Goal: Information Seeking & Learning: Learn about a topic

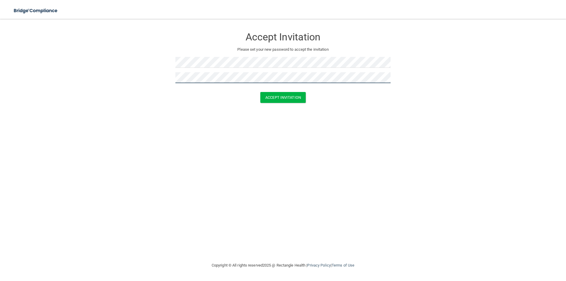
click at [260, 92] on button "Accept Invitation" at bounding box center [282, 97] width 45 height 11
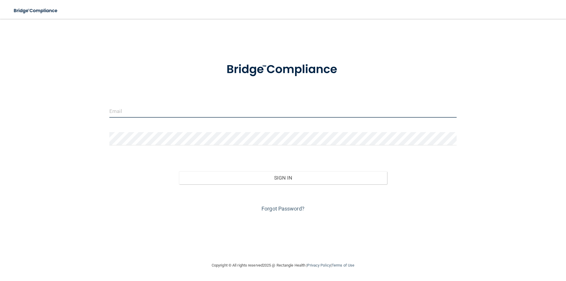
click at [135, 110] on input "email" at bounding box center [282, 110] width 347 height 13
type input "[EMAIL_ADDRESS][DOMAIN_NAME]"
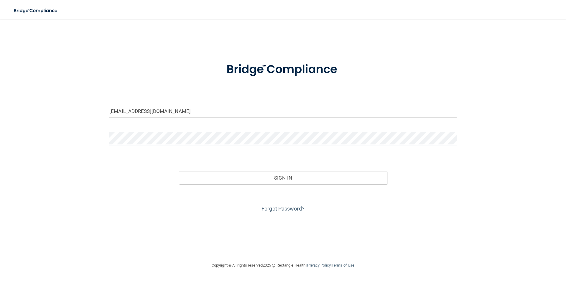
click at [179, 171] on button "Sign In" at bounding box center [283, 177] width 208 height 13
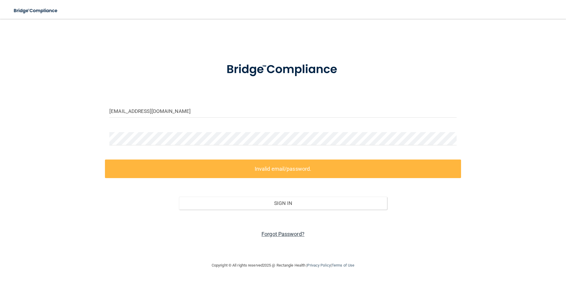
click at [294, 232] on link "Forgot Password?" at bounding box center [282, 234] width 43 height 6
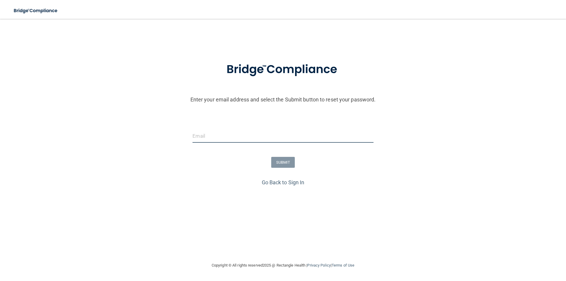
click at [214, 136] on input "email" at bounding box center [282, 135] width 181 height 13
type input "[EMAIL_ADDRESS][DOMAIN_NAME]"
click at [291, 162] on button "SUBMIT" at bounding box center [283, 162] width 24 height 11
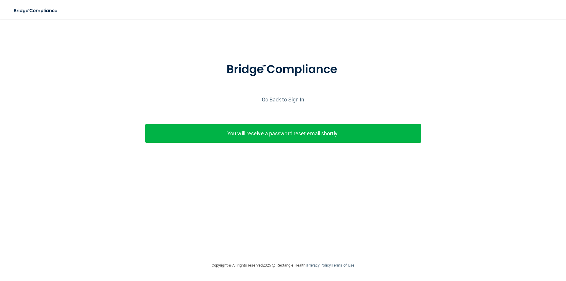
click at [250, 131] on p "You will receive a password reset email shortly." at bounding box center [283, 133] width 267 height 10
click at [273, 98] on link "Go Back to Sign In" at bounding box center [283, 99] width 43 height 6
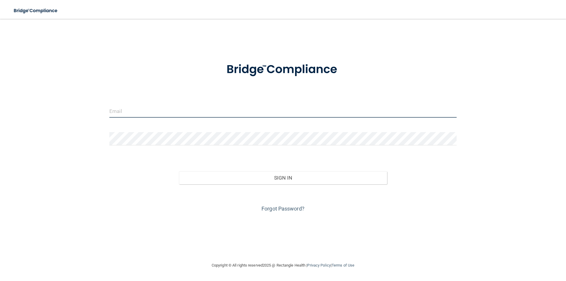
click at [240, 118] on input "email" at bounding box center [282, 110] width 347 height 13
type input "[EMAIL_ADDRESS][DOMAIN_NAME]"
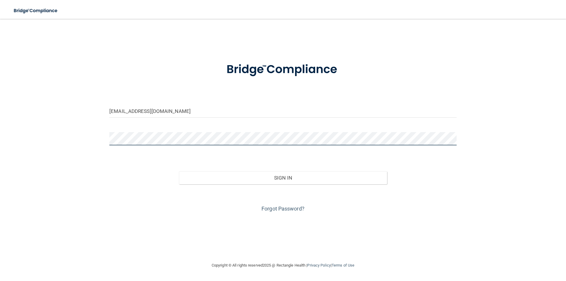
click at [179, 171] on button "Sign In" at bounding box center [283, 177] width 208 height 13
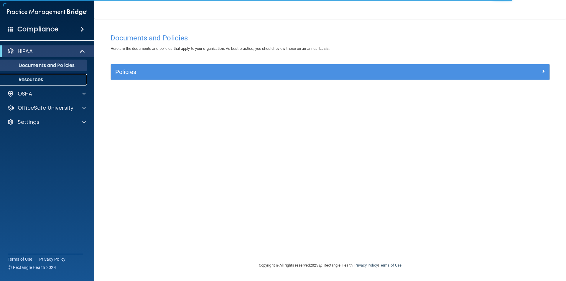
click at [52, 78] on p "Resources" at bounding box center [44, 80] width 80 height 6
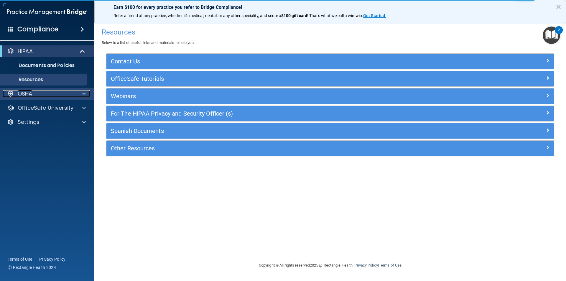
click at [62, 93] on div "OSHA" at bounding box center [39, 93] width 73 height 7
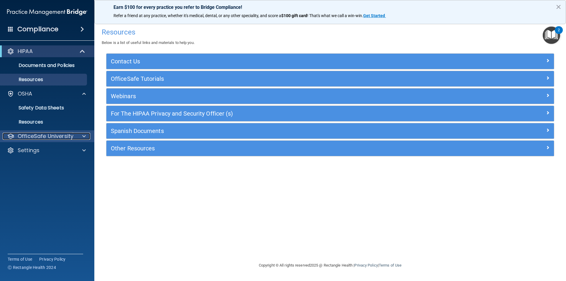
click at [58, 138] on p "OfficeSafe University" at bounding box center [46, 136] width 56 height 7
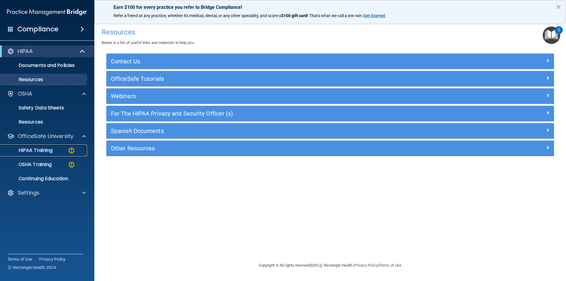
click at [52, 148] on p "HIPAA Training" at bounding box center [28, 150] width 49 height 6
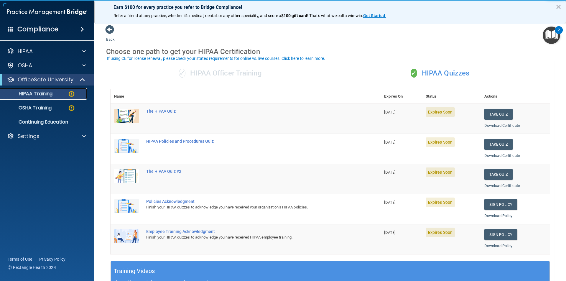
scroll to position [29, 0]
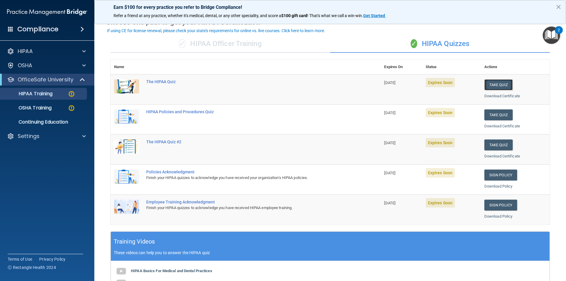
click at [488, 85] on button "Take Quiz" at bounding box center [498, 84] width 28 height 11
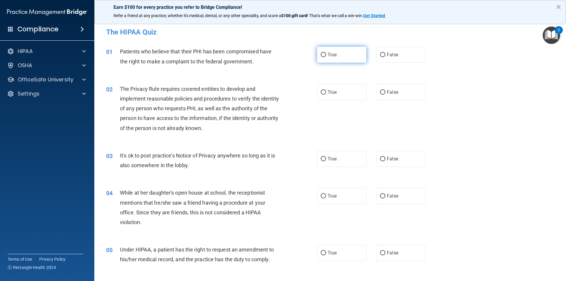
click at [333, 53] on span "True" at bounding box center [331, 55] width 9 height 6
click at [326, 53] on input "True" at bounding box center [323, 55] width 5 height 4
radio input "true"
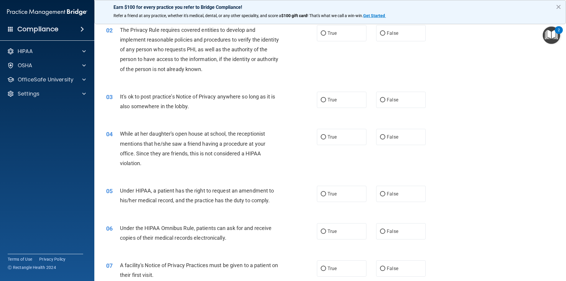
scroll to position [29, 0]
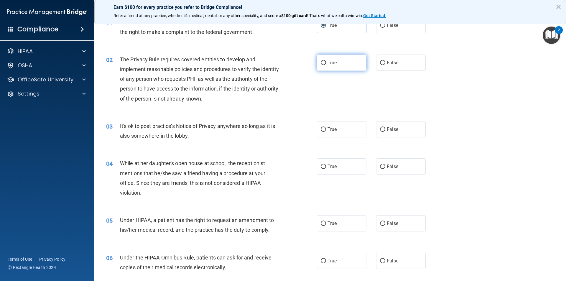
click at [329, 62] on span "True" at bounding box center [331, 63] width 9 height 6
click at [326, 62] on input "True" at bounding box center [323, 63] width 5 height 4
radio input "true"
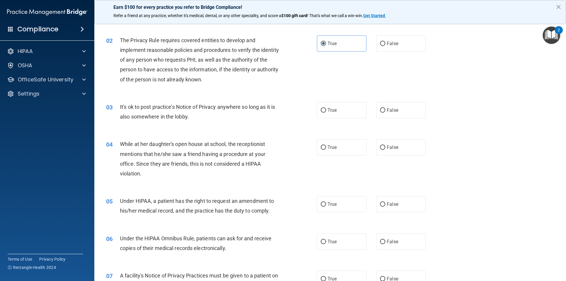
scroll to position [59, 0]
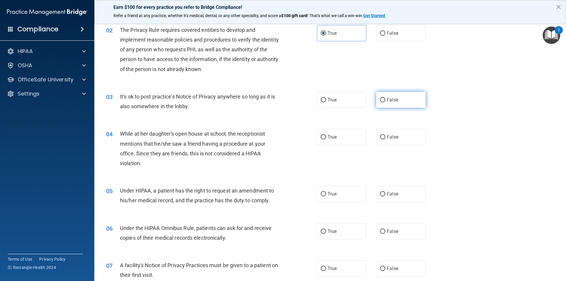
click at [400, 100] on label "False" at bounding box center [401, 100] width 50 height 16
click at [385, 100] on input "False" at bounding box center [382, 100] width 5 height 4
radio input "true"
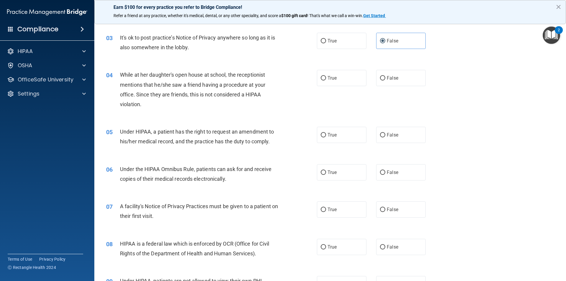
scroll to position [147, 0]
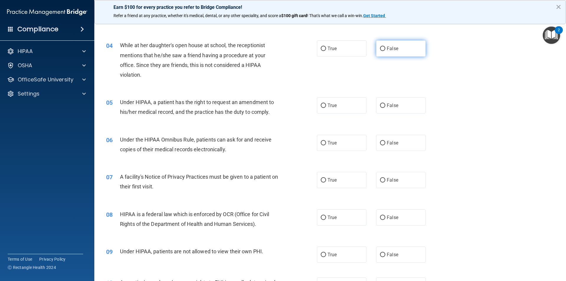
click at [376, 52] on label "False" at bounding box center [401, 48] width 50 height 16
click at [380, 51] on input "False" at bounding box center [382, 49] width 5 height 4
radio input "true"
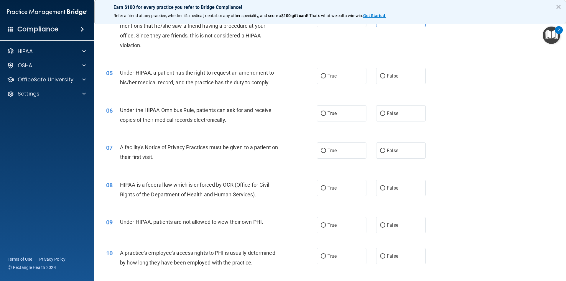
scroll to position [206, 0]
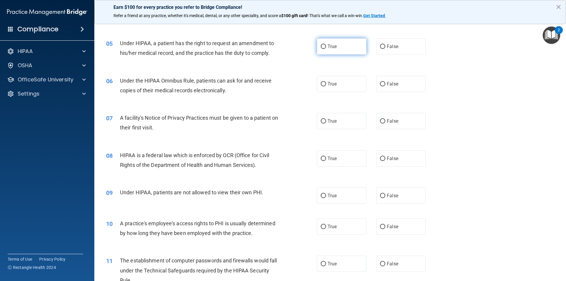
click at [338, 49] on label "True" at bounding box center [342, 46] width 50 height 16
click at [326, 49] on input "True" at bounding box center [323, 46] width 5 height 4
radio input "true"
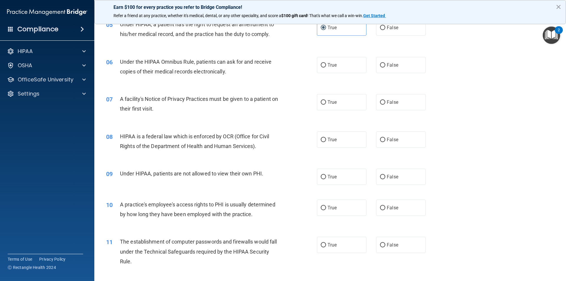
scroll to position [236, 0]
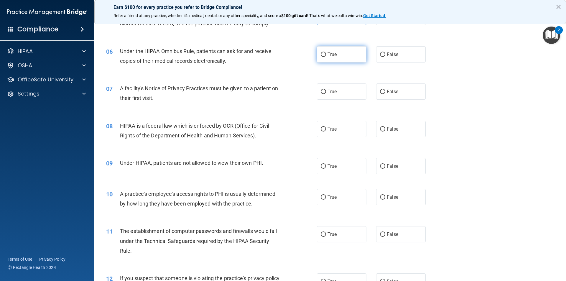
click at [330, 53] on span "True" at bounding box center [331, 55] width 9 height 6
click at [326, 53] on input "True" at bounding box center [323, 54] width 5 height 4
radio input "true"
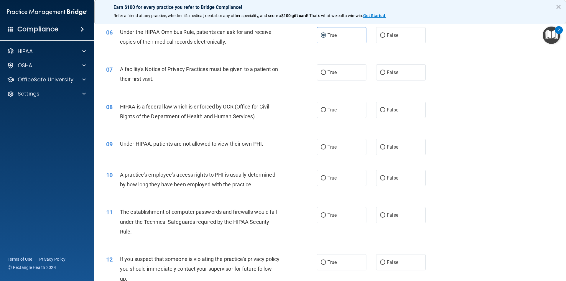
scroll to position [265, 0]
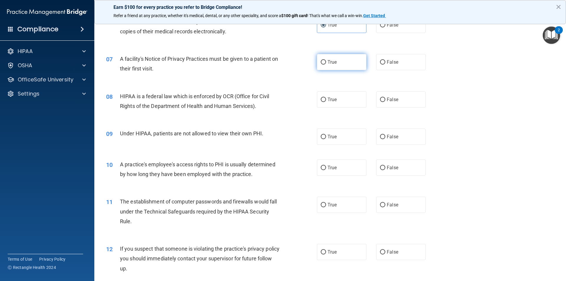
click at [338, 67] on label "True" at bounding box center [342, 62] width 50 height 16
click at [326, 65] on input "True" at bounding box center [323, 62] width 5 height 4
radio input "true"
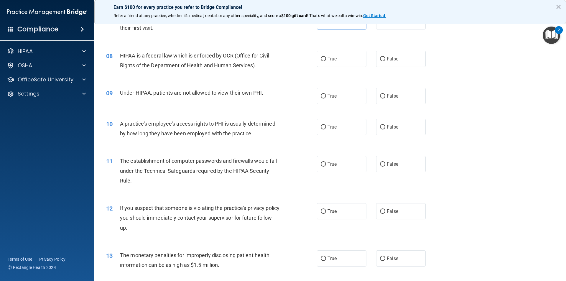
scroll to position [324, 0]
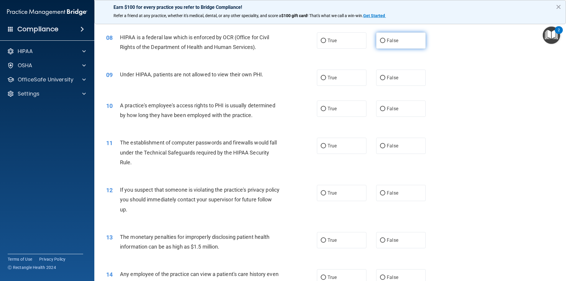
click at [397, 37] on label "False" at bounding box center [401, 40] width 50 height 16
click at [385, 39] on input "False" at bounding box center [382, 41] width 5 height 4
radio input "true"
click at [398, 79] on label "False" at bounding box center [401, 78] width 50 height 16
click at [385, 79] on input "False" at bounding box center [382, 78] width 5 height 4
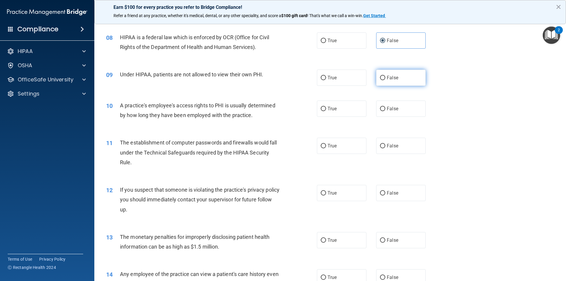
radio input "true"
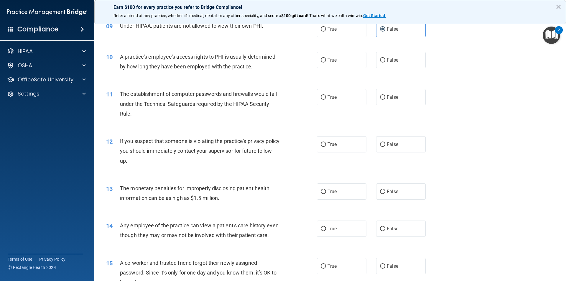
scroll to position [383, 0]
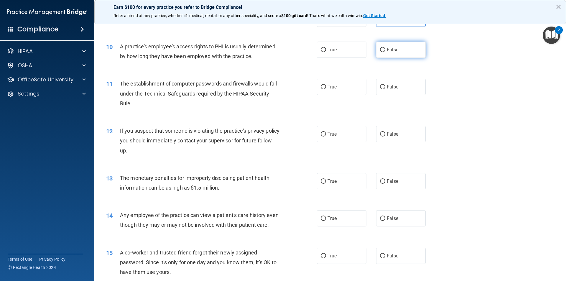
click at [392, 49] on span "False" at bounding box center [392, 50] width 11 height 6
click at [385, 49] on input "False" at bounding box center [382, 50] width 5 height 4
radio input "true"
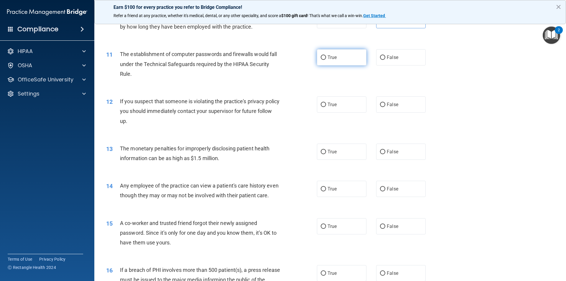
click at [336, 58] on label "True" at bounding box center [342, 57] width 50 height 16
click at [326, 58] on input "True" at bounding box center [323, 57] width 5 height 4
radio input "true"
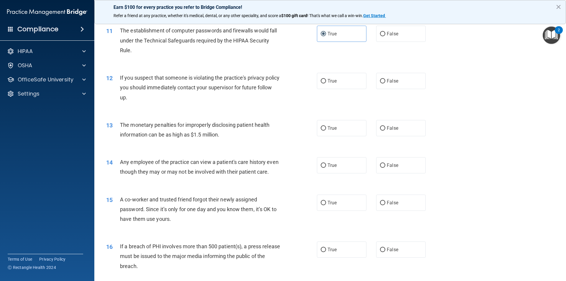
scroll to position [466, 0]
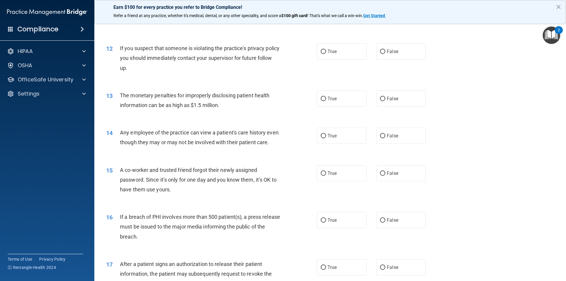
click at [350, 43] on div "12 If you suspect that someone is violating the practice's privacy policy you s…" at bounding box center [330, 59] width 457 height 47
click at [348, 51] on label "True" at bounding box center [342, 51] width 50 height 16
click at [326, 51] on input "True" at bounding box center [323, 52] width 5 height 4
radio input "true"
click at [417, 55] on label "False" at bounding box center [401, 51] width 50 height 16
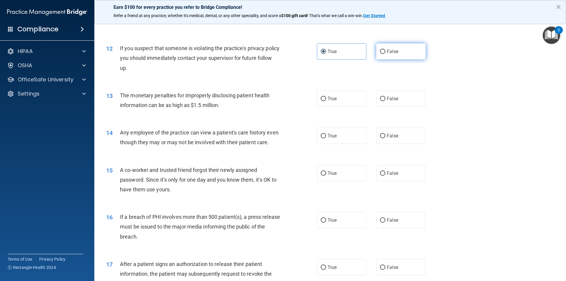
click at [385, 54] on input "False" at bounding box center [382, 52] width 5 height 4
radio input "true"
click at [351, 52] on label "True" at bounding box center [342, 51] width 50 height 16
click at [326, 52] on input "True" at bounding box center [323, 52] width 5 height 4
radio input "true"
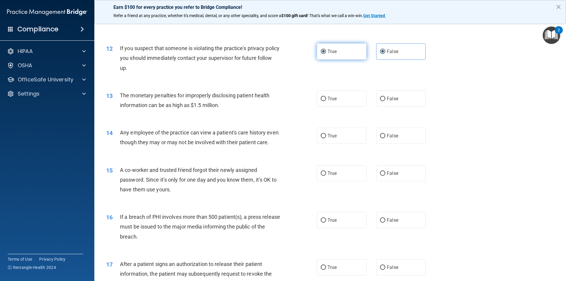
radio input "false"
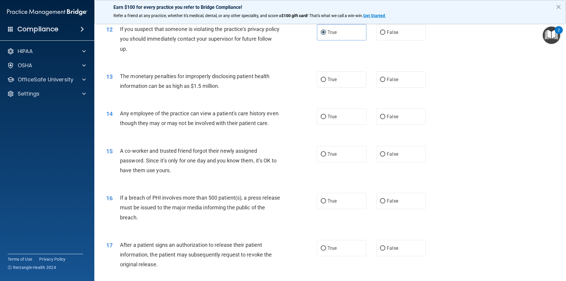
scroll to position [495, 0]
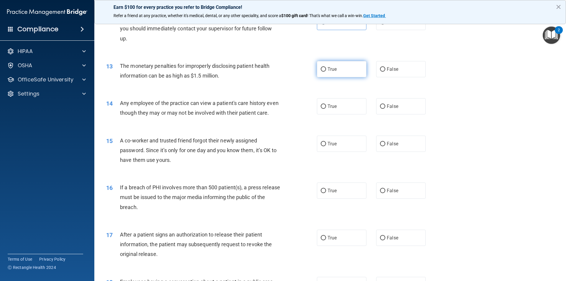
click at [331, 72] on label "True" at bounding box center [342, 69] width 50 height 16
click at [326, 72] on input "True" at bounding box center [323, 69] width 5 height 4
radio input "true"
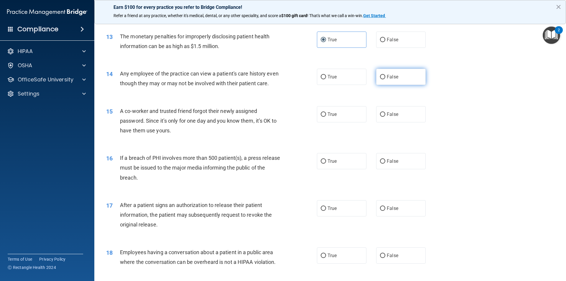
click at [399, 71] on label "False" at bounding box center [401, 77] width 50 height 16
click at [385, 75] on input "False" at bounding box center [382, 77] width 5 height 4
radio input "true"
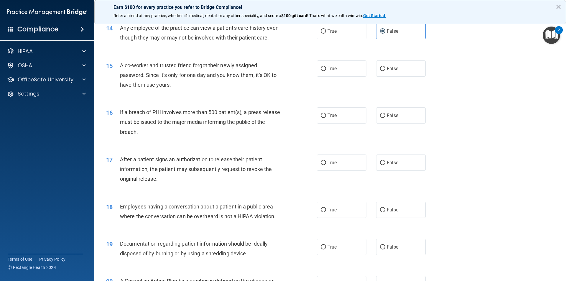
scroll to position [583, 0]
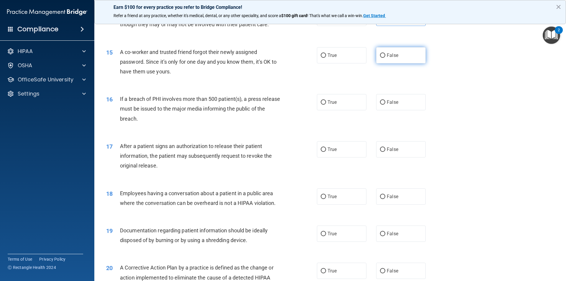
click at [414, 60] on label "False" at bounding box center [401, 55] width 50 height 16
click at [385, 58] on input "False" at bounding box center [382, 55] width 5 height 4
radio input "true"
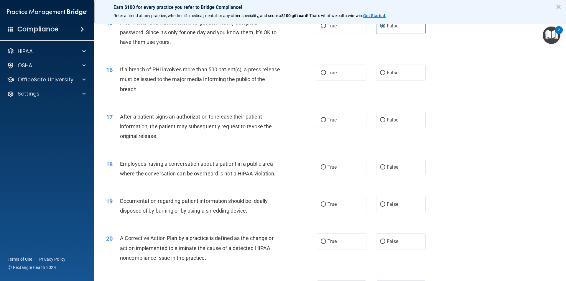
scroll to position [642, 0]
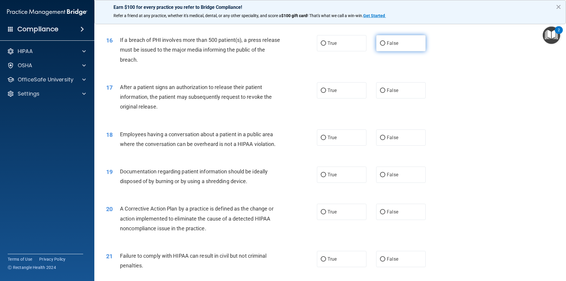
click at [395, 51] on label "False" at bounding box center [401, 43] width 50 height 16
click at [385, 46] on input "False" at bounding box center [382, 43] width 5 height 4
radio input "true"
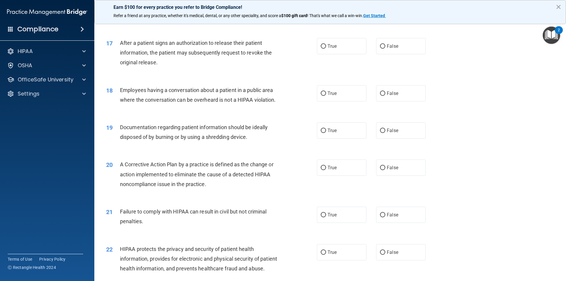
scroll to position [701, 0]
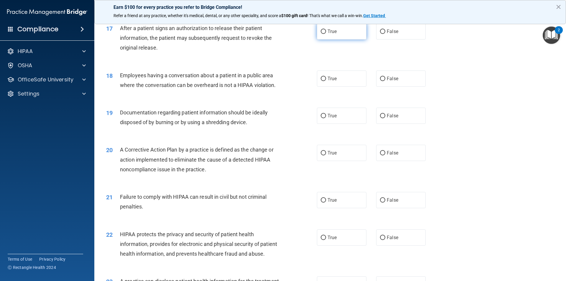
click at [334, 34] on span "True" at bounding box center [331, 32] width 9 height 6
click at [326, 34] on input "True" at bounding box center [323, 31] width 5 height 4
radio input "true"
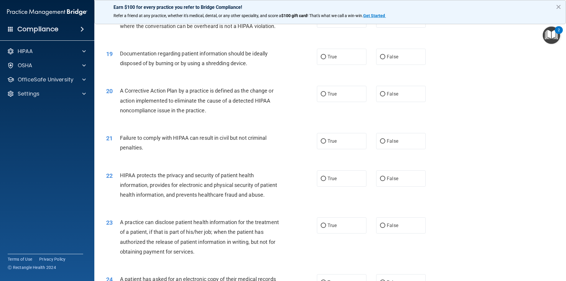
scroll to position [731, 0]
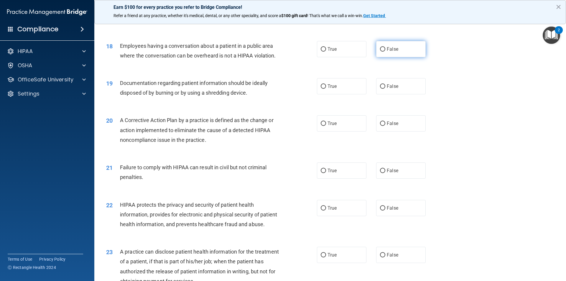
click at [397, 51] on label "False" at bounding box center [401, 49] width 50 height 16
click at [385, 51] on input "False" at bounding box center [382, 49] width 5 height 4
radio input "true"
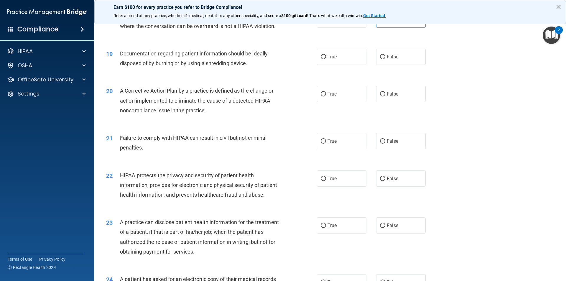
scroll to position [790, 0]
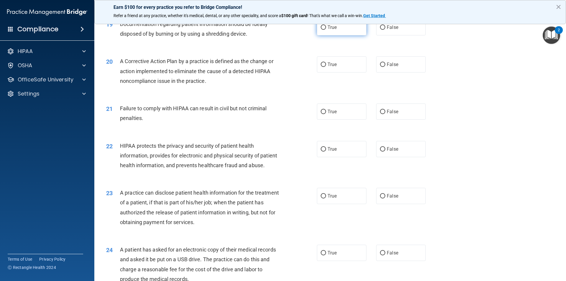
click at [340, 35] on label "True" at bounding box center [342, 27] width 50 height 16
click at [326, 30] on input "True" at bounding box center [323, 27] width 5 height 4
radio input "true"
click at [336, 72] on label "True" at bounding box center [342, 64] width 50 height 16
click at [326, 67] on input "True" at bounding box center [323, 64] width 5 height 4
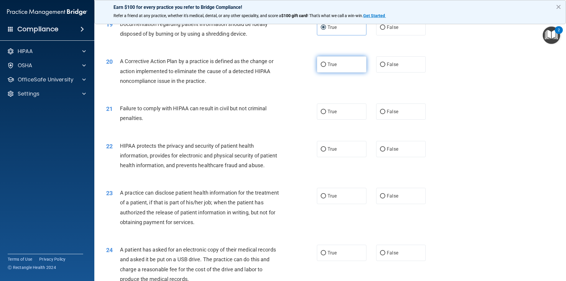
radio input "true"
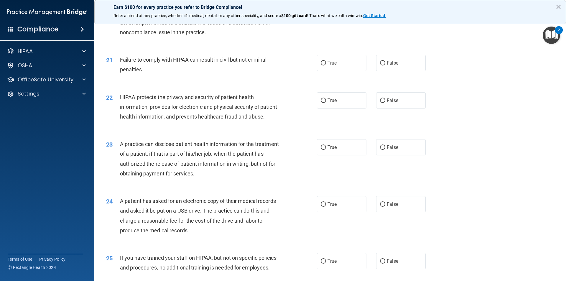
scroll to position [849, 0]
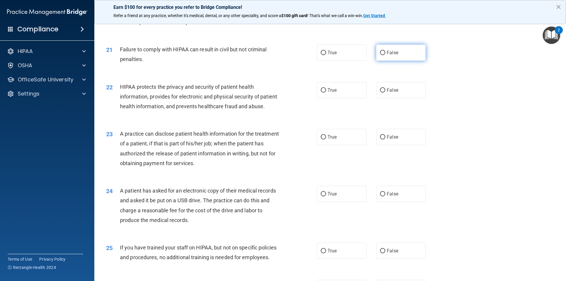
click at [393, 55] on span "False" at bounding box center [392, 53] width 11 height 6
click at [385, 55] on input "False" at bounding box center [382, 53] width 5 height 4
radio input "true"
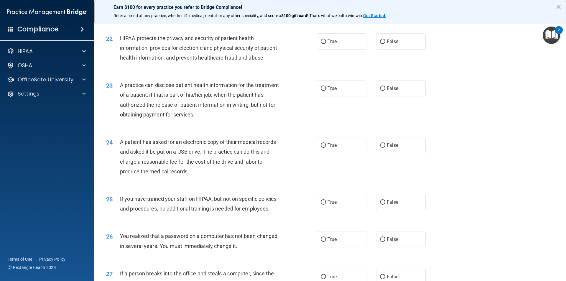
scroll to position [908, 0]
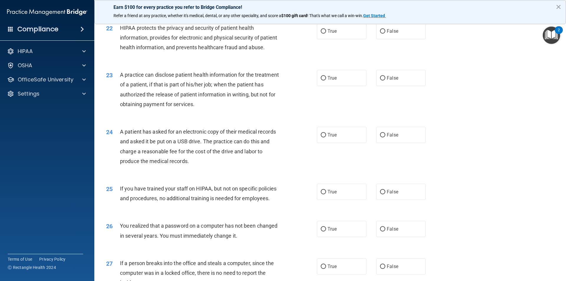
click at [322, 51] on div "22 HIPAA protects the privacy and security of patient health information, provi…" at bounding box center [211, 39] width 228 height 32
click at [327, 34] on span "True" at bounding box center [331, 31] width 9 height 6
click at [326, 34] on input "True" at bounding box center [323, 31] width 5 height 4
radio input "true"
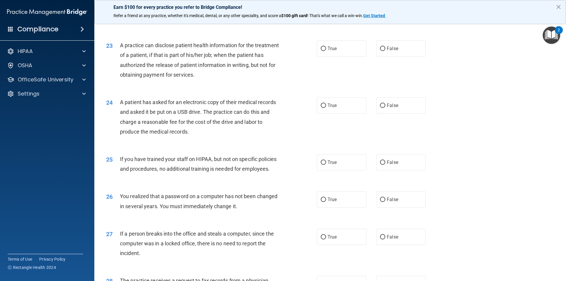
scroll to position [967, 0]
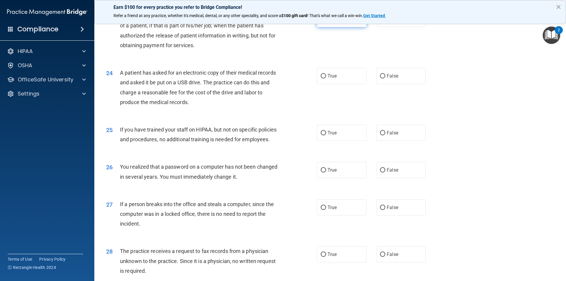
click at [345, 27] on label "True" at bounding box center [342, 19] width 50 height 16
click at [326, 22] on input "True" at bounding box center [323, 19] width 5 height 4
radio input "true"
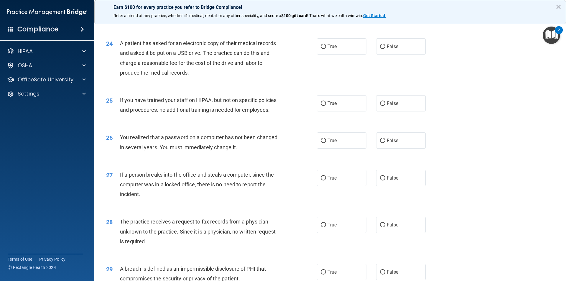
scroll to position [1026, 0]
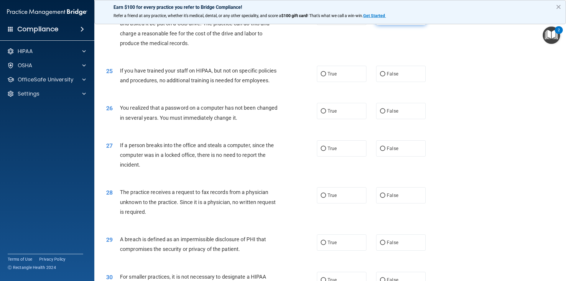
click at [389, 20] on span "False" at bounding box center [392, 17] width 11 height 6
click at [385, 19] on input "False" at bounding box center [382, 17] width 5 height 4
radio input "true"
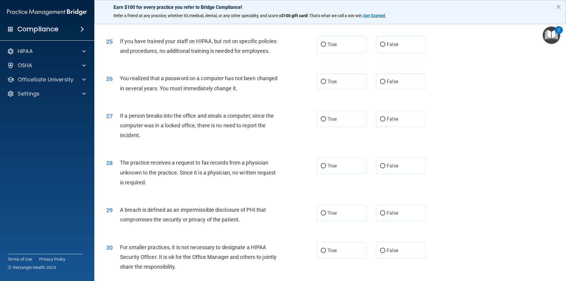
scroll to position [1084, 0]
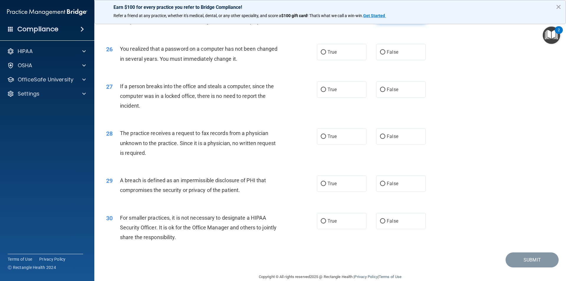
click at [399, 23] on label "False" at bounding box center [401, 15] width 50 height 16
click at [385, 17] on input "False" at bounding box center [382, 15] width 5 height 4
radio input "true"
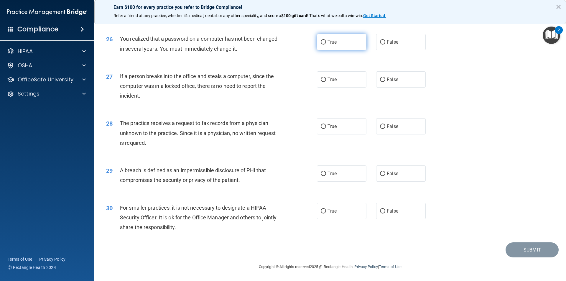
click at [344, 41] on label "True" at bounding box center [342, 42] width 50 height 16
click at [326, 41] on input "True" at bounding box center [323, 42] width 5 height 4
radio input "true"
click at [398, 79] on label "False" at bounding box center [401, 79] width 50 height 16
click at [385, 79] on input "False" at bounding box center [382, 80] width 5 height 4
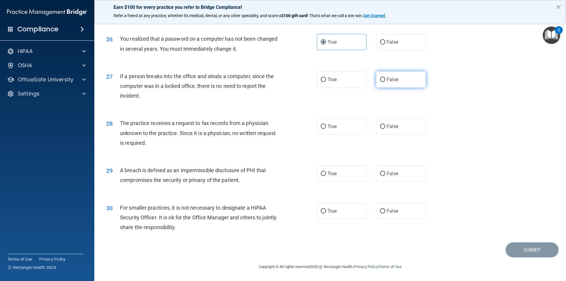
radio input "true"
click at [408, 128] on label "False" at bounding box center [401, 126] width 50 height 16
click at [385, 128] on input "False" at bounding box center [382, 126] width 5 height 4
radio input "true"
click at [338, 174] on label "True" at bounding box center [342, 173] width 50 height 16
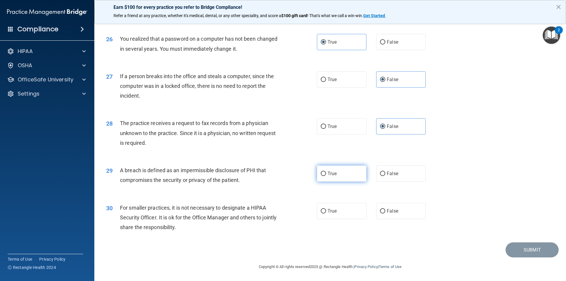
click at [326, 174] on input "True" at bounding box center [323, 174] width 5 height 4
radio input "true"
click at [396, 213] on label "False" at bounding box center [401, 211] width 50 height 16
click at [385, 213] on input "False" at bounding box center [382, 211] width 5 height 4
radio input "true"
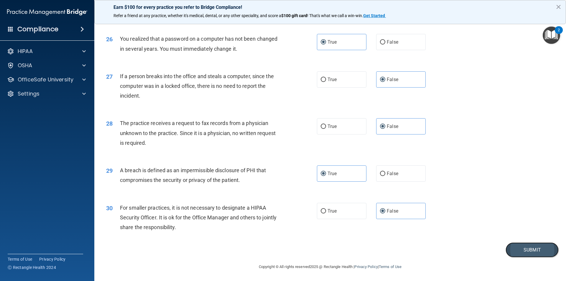
click at [525, 256] on button "Submit" at bounding box center [531, 249] width 53 height 15
click at [525, 248] on button "Submit" at bounding box center [531, 249] width 53 height 15
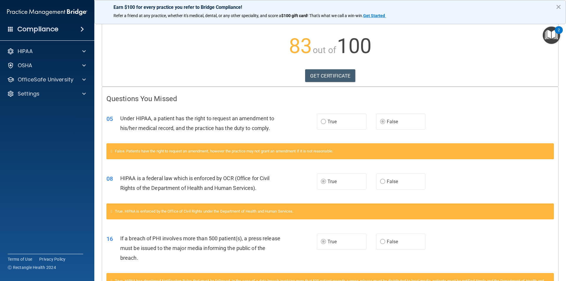
scroll to position [88, 0]
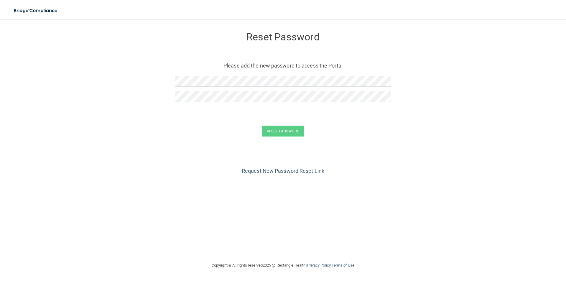
click at [217, 74] on div "Reset Password Please add the new password to access the Portal" at bounding box center [282, 68] width 215 height 86
click at [262, 126] on button "Reset Password" at bounding box center [283, 131] width 42 height 11
